Goal: Navigation & Orientation: Find specific page/section

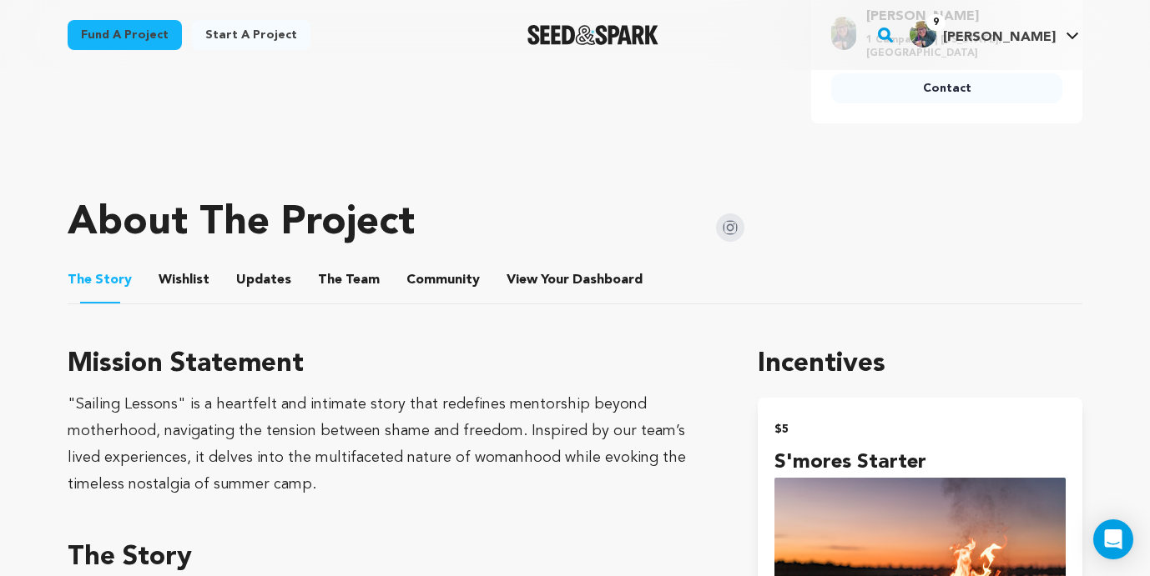
scroll to position [709, 0]
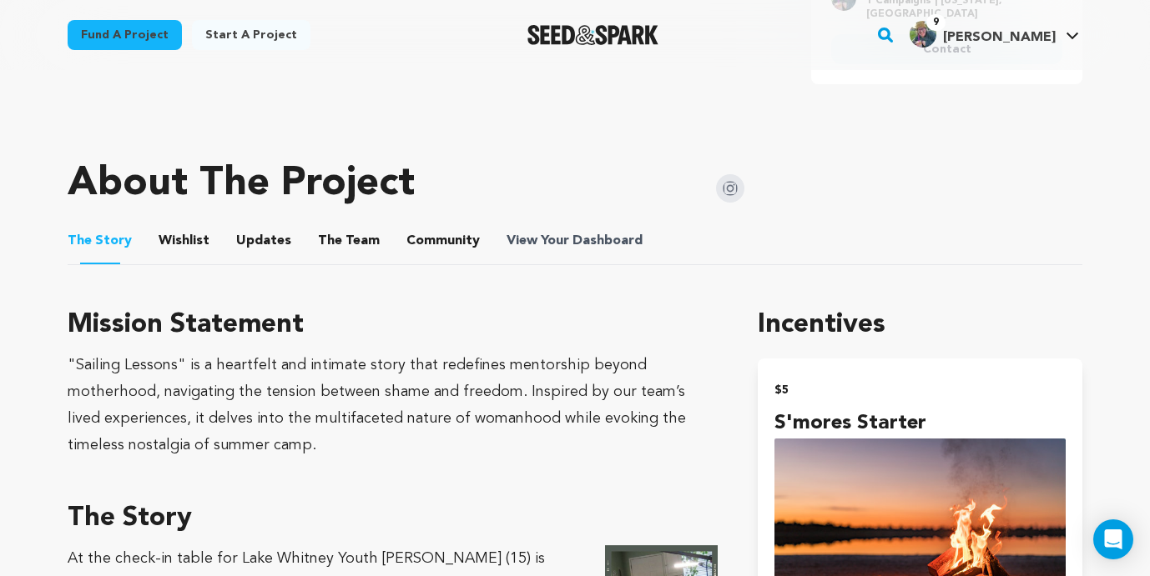
click at [601, 231] on span "Dashboard" at bounding box center [607, 241] width 70 height 20
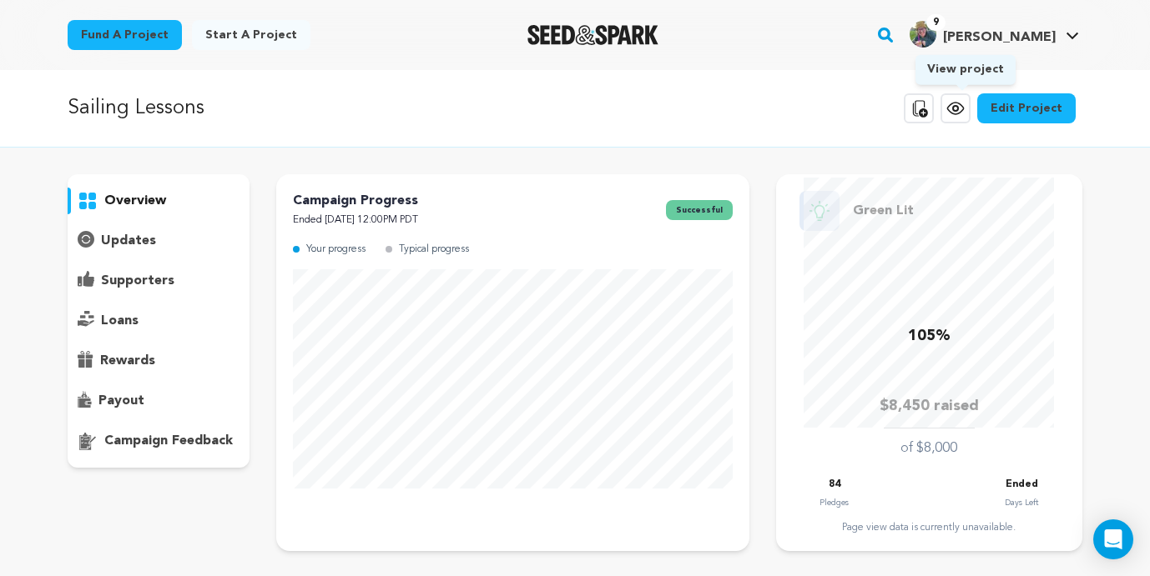
click at [958, 112] on icon at bounding box center [955, 108] width 20 height 20
click at [928, 111] on icon at bounding box center [920, 108] width 15 height 17
